Goal: Task Accomplishment & Management: Manage account settings

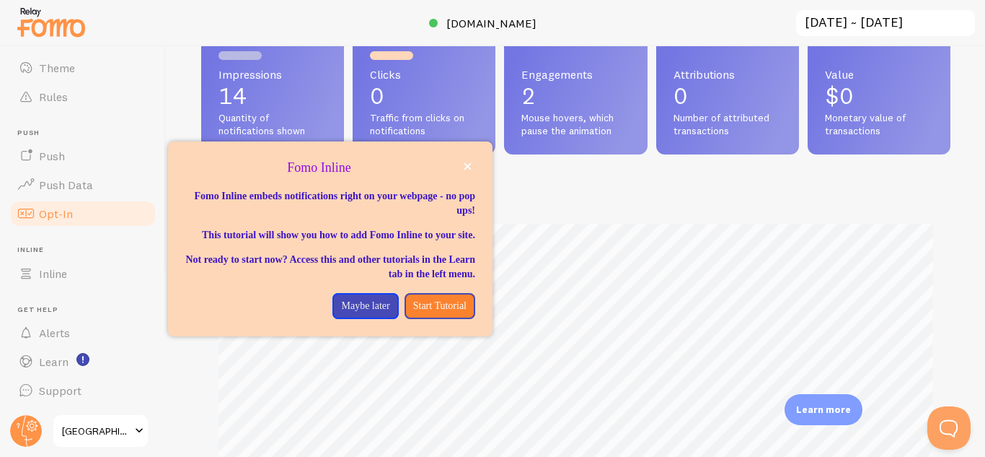
click at [102, 211] on link "Opt-In" at bounding box center [83, 213] width 149 height 29
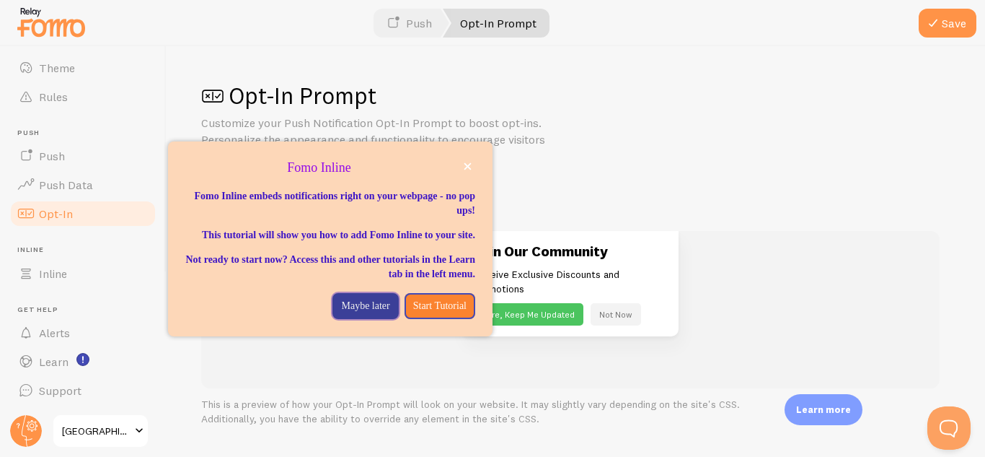
click at [371, 313] on p "Maybe later" at bounding box center [365, 306] width 48 height 14
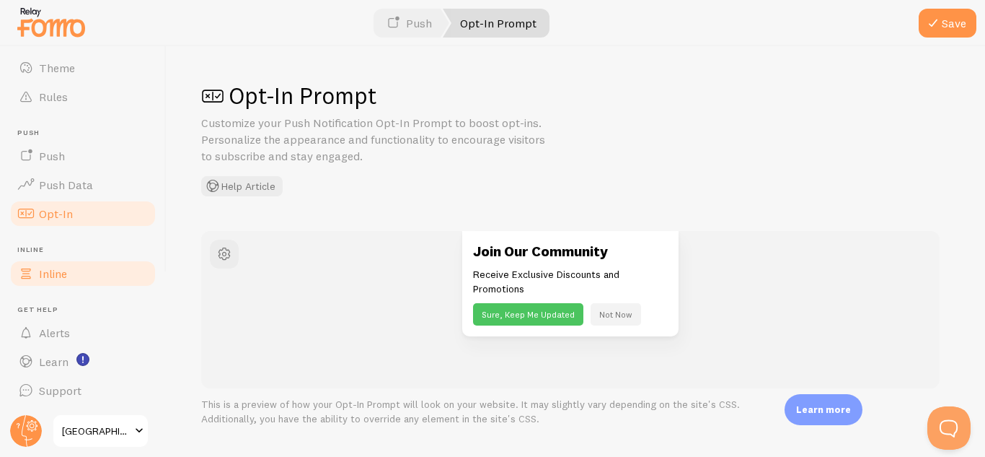
click at [69, 276] on link "Inline" at bounding box center [83, 273] width 149 height 29
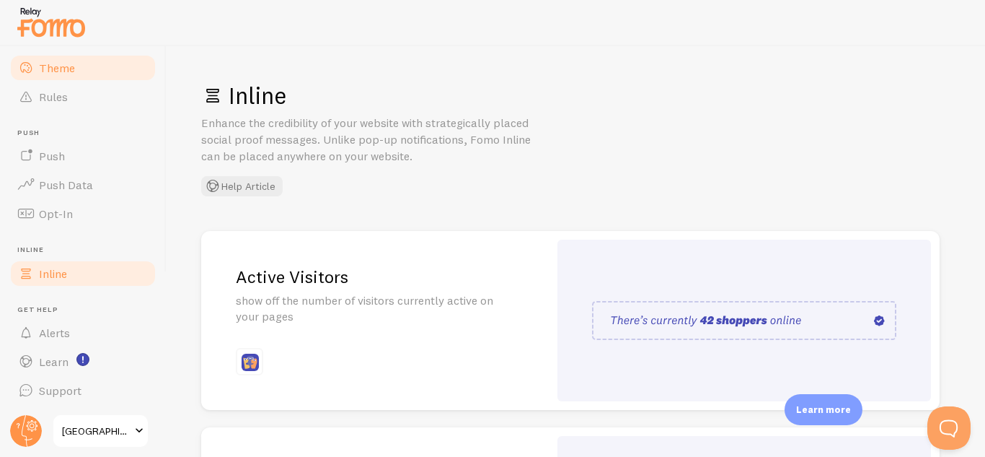
click at [85, 74] on link "Theme" at bounding box center [83, 67] width 149 height 29
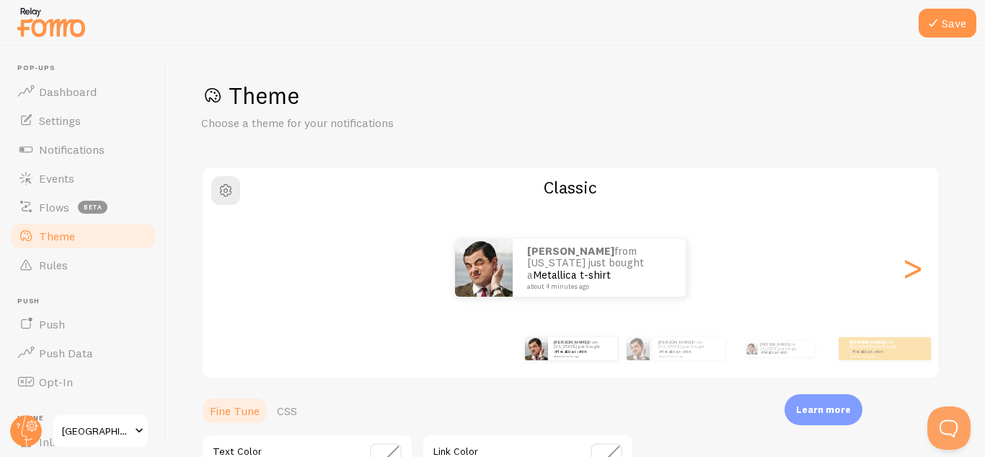
click at [133, 433] on span at bounding box center [139, 430] width 17 height 17
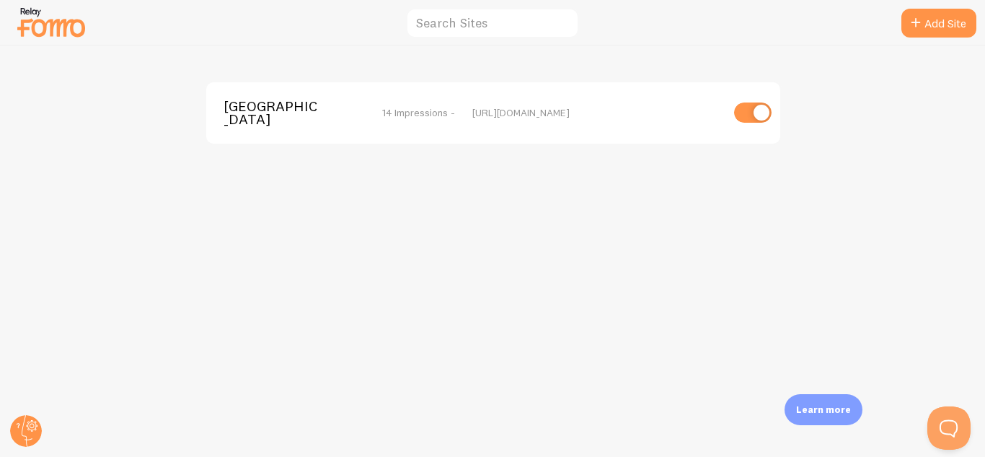
click at [746, 111] on input "checkbox" at bounding box center [753, 112] width 38 height 20
checkbox input "false"
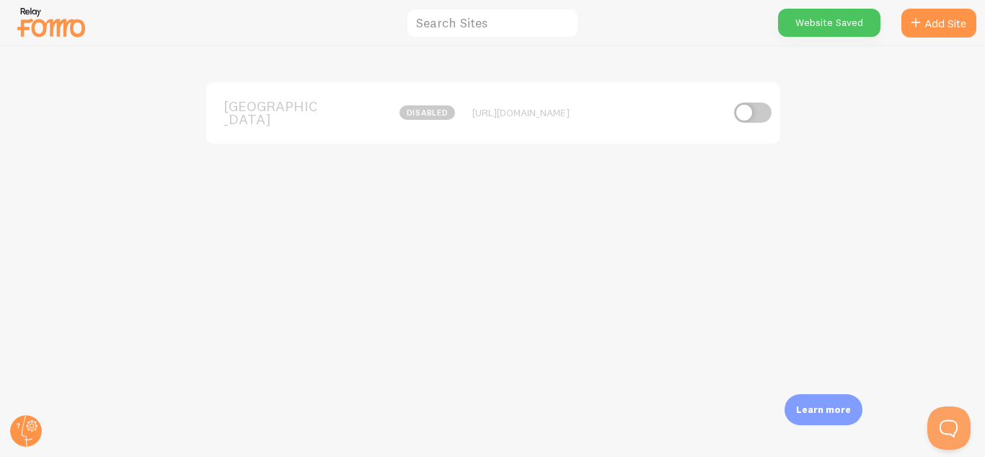
click at [822, 147] on div "OSLO disabled [URL][DOMAIN_NAME]" at bounding box center [493, 251] width 985 height 410
